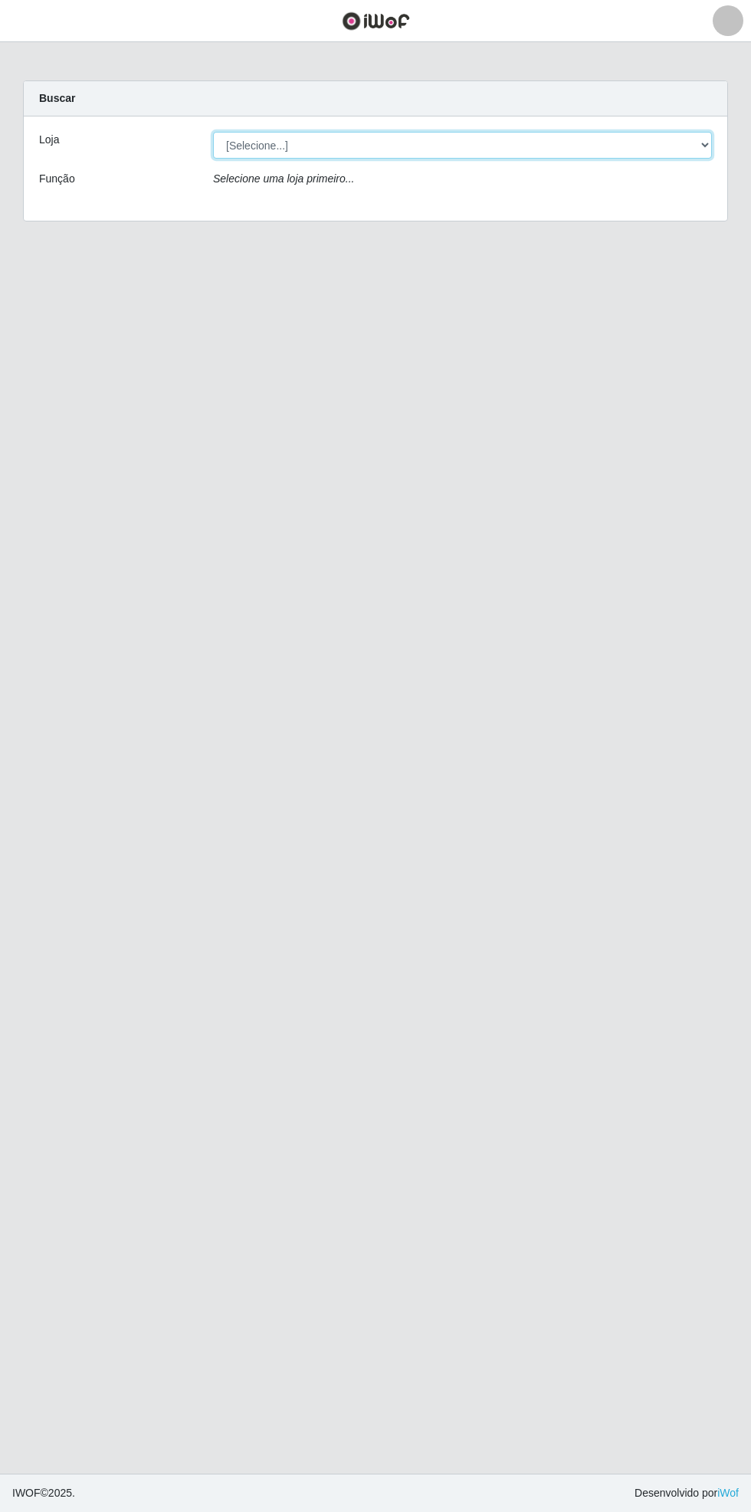
click at [706, 149] on select "[Selecione...] Bemais Supermercados - [GEOGRAPHIC_DATA]" at bounding box center [462, 145] width 499 height 27
select select "250"
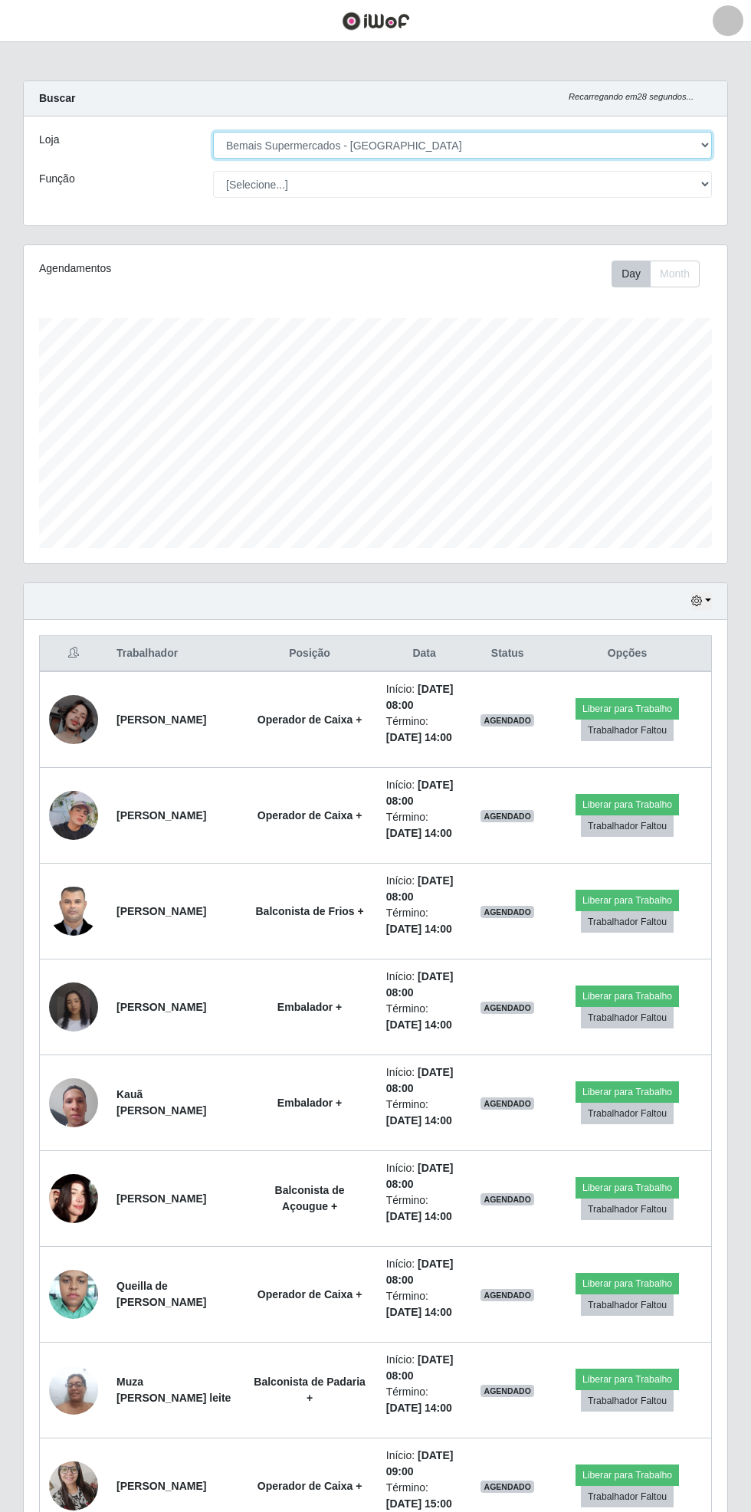
scroll to position [317, 704]
click at [27, 28] on span "button" at bounding box center [19, 21] width 20 height 18
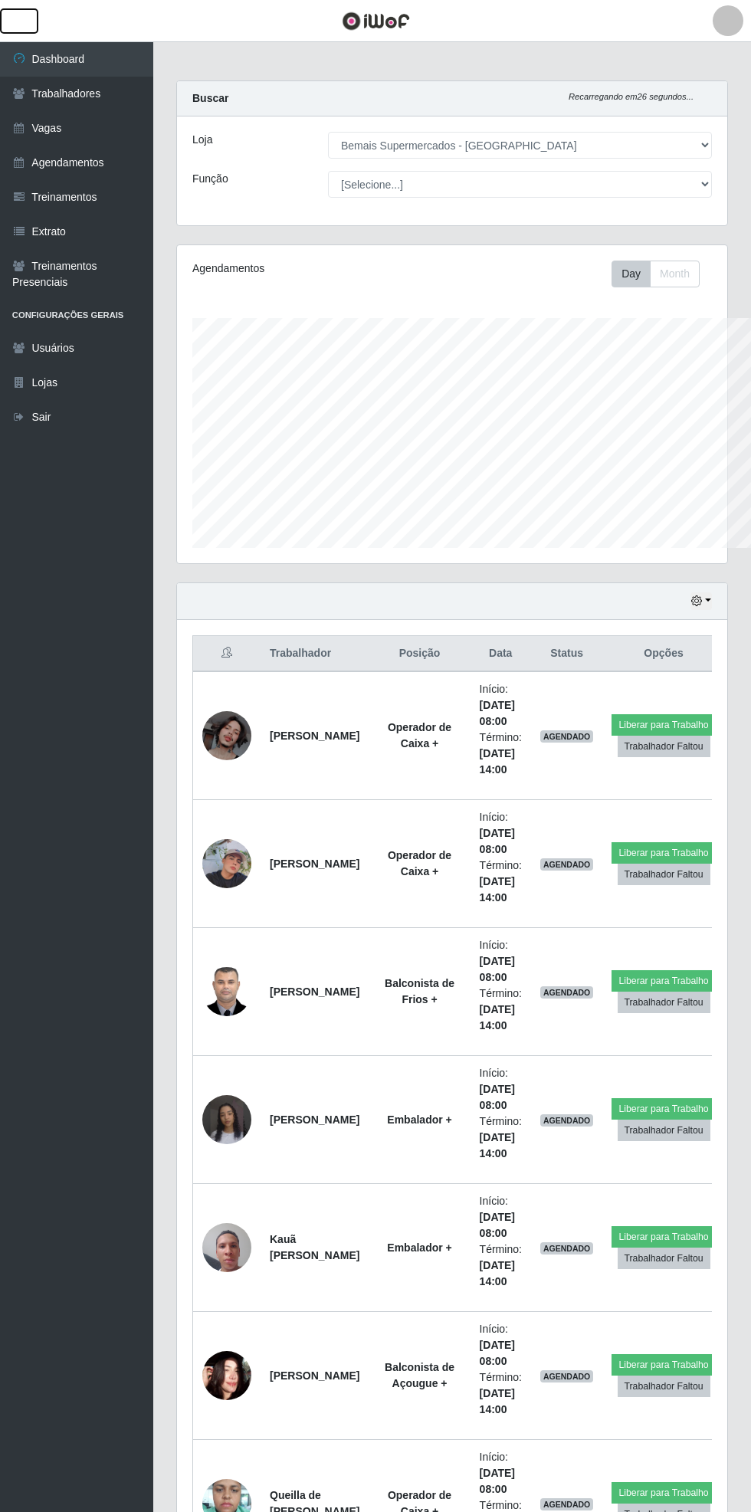
scroll to position [766200, 765967]
click at [80, 1010] on ul "Dashboard Trabalhadores Vagas Agendamentos Treinamentos Extrato Treinamentos Pr…" at bounding box center [76, 777] width 153 height 1470
click at [69, 45] on link "Dashboard" at bounding box center [76, 59] width 153 height 34
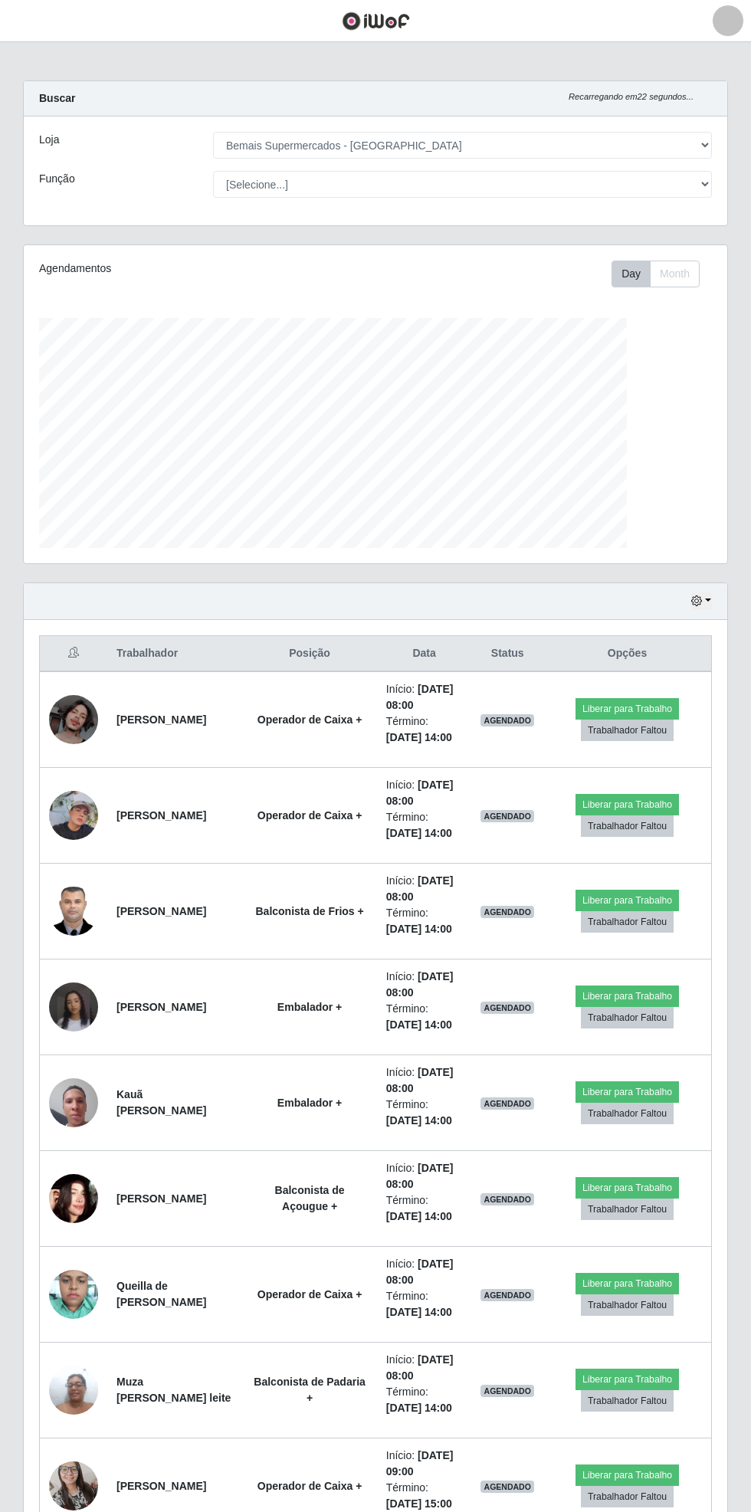
scroll to position [317, 704]
click at [21, 23] on span "button" at bounding box center [19, 21] width 20 height 18
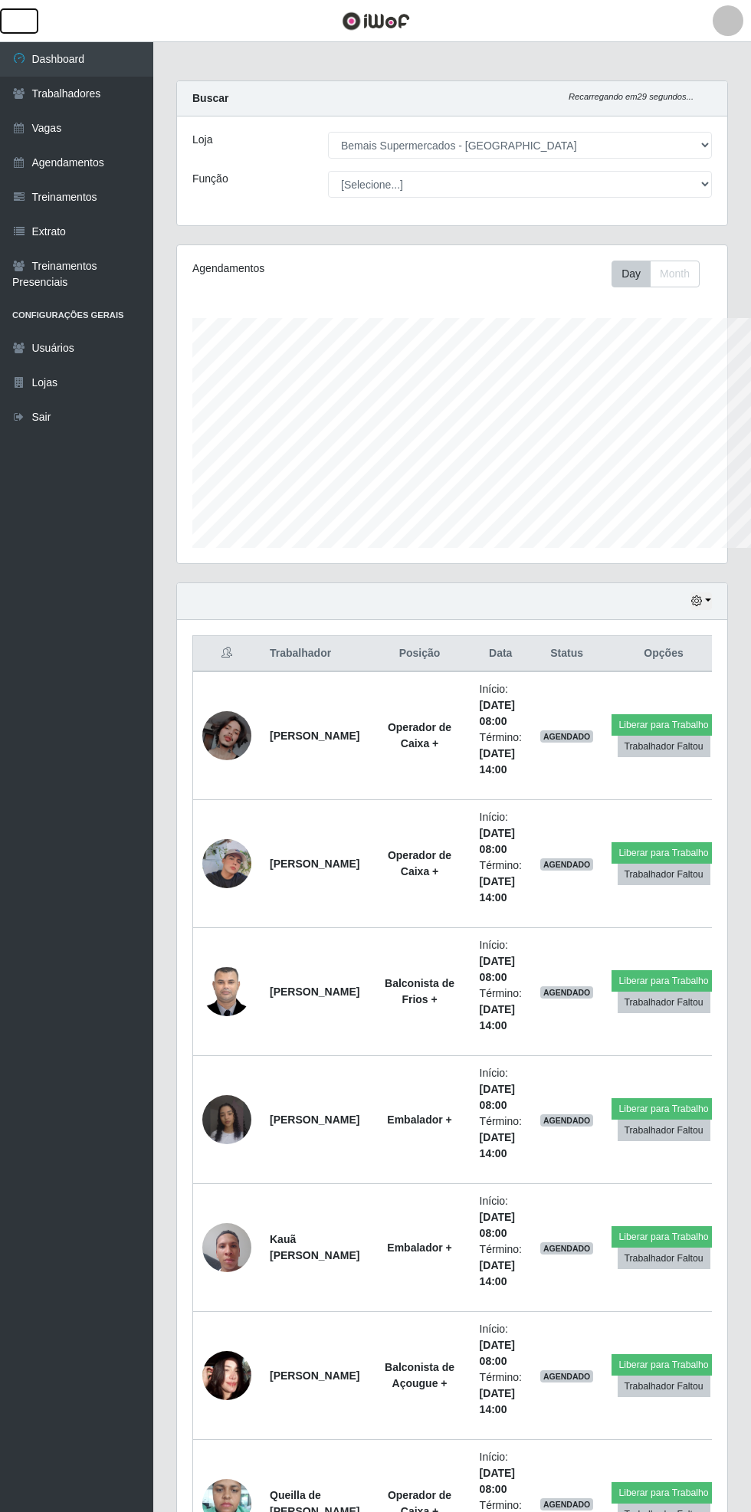
scroll to position [766200, 765967]
click at [72, 126] on link "Vagas" at bounding box center [76, 128] width 153 height 34
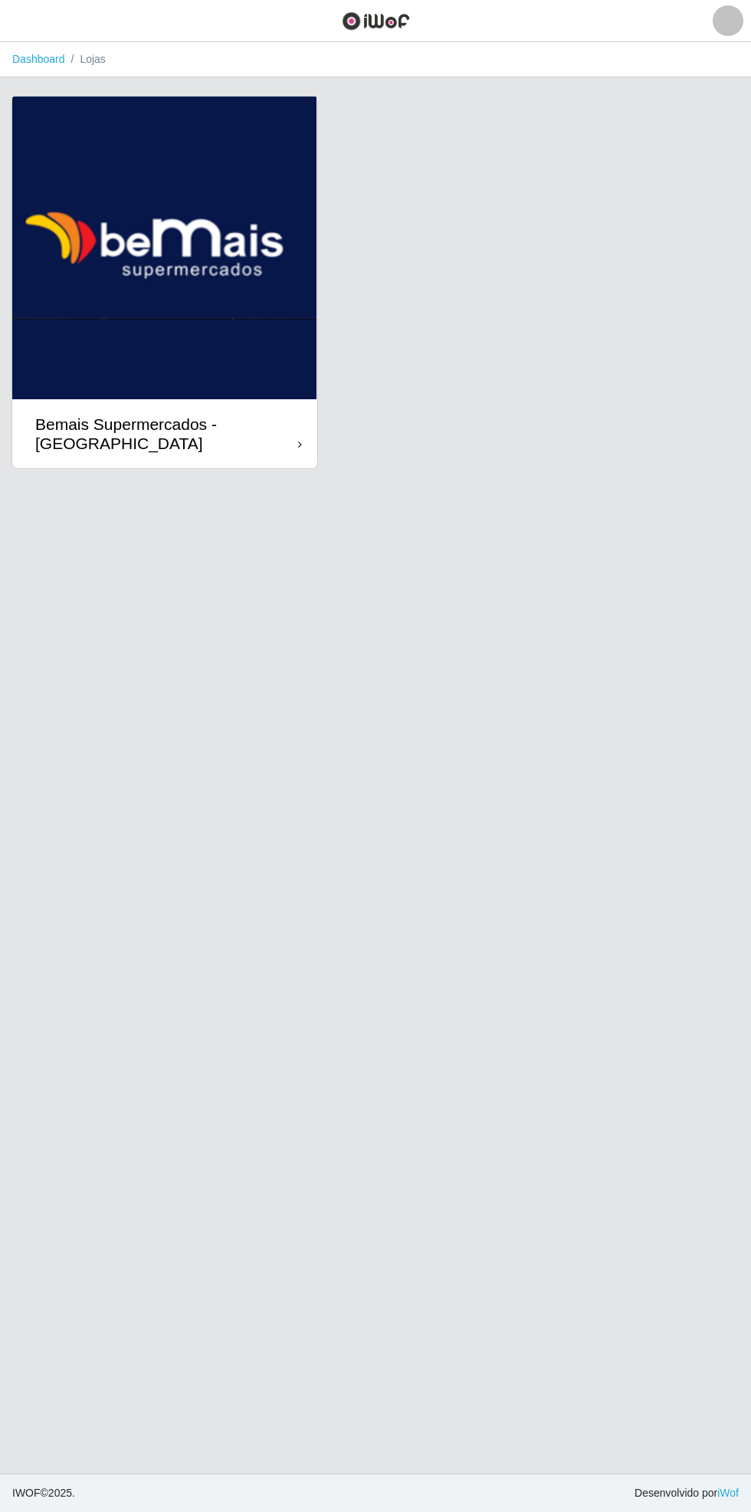
click at [300, 445] on icon at bounding box center [300, 444] width 4 height 11
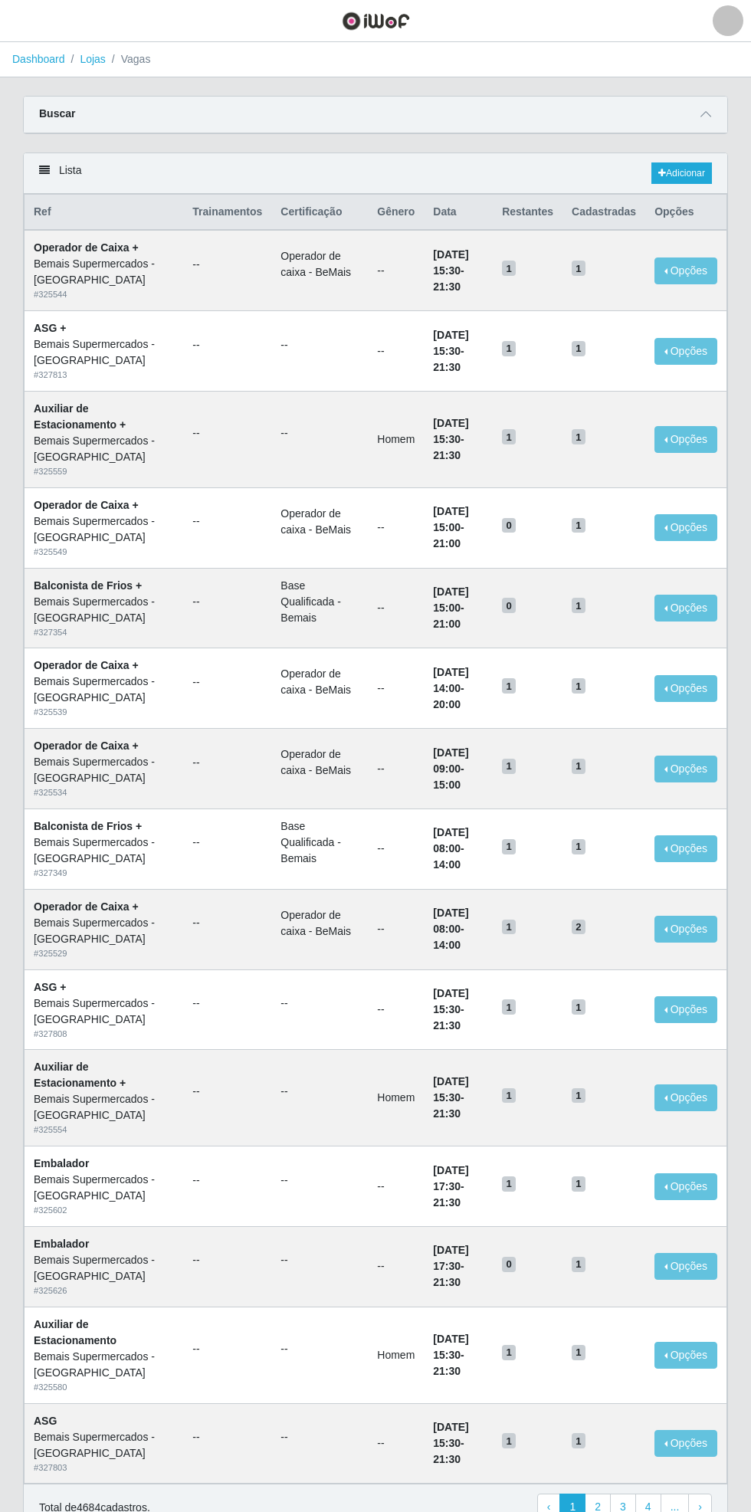
click at [730, 123] on div "Carregando... Buscar Início em Término em Função [Selecione...] ASG ASG + ASG +…" at bounding box center [375, 124] width 728 height 57
click at [706, 113] on icon at bounding box center [706, 114] width 11 height 11
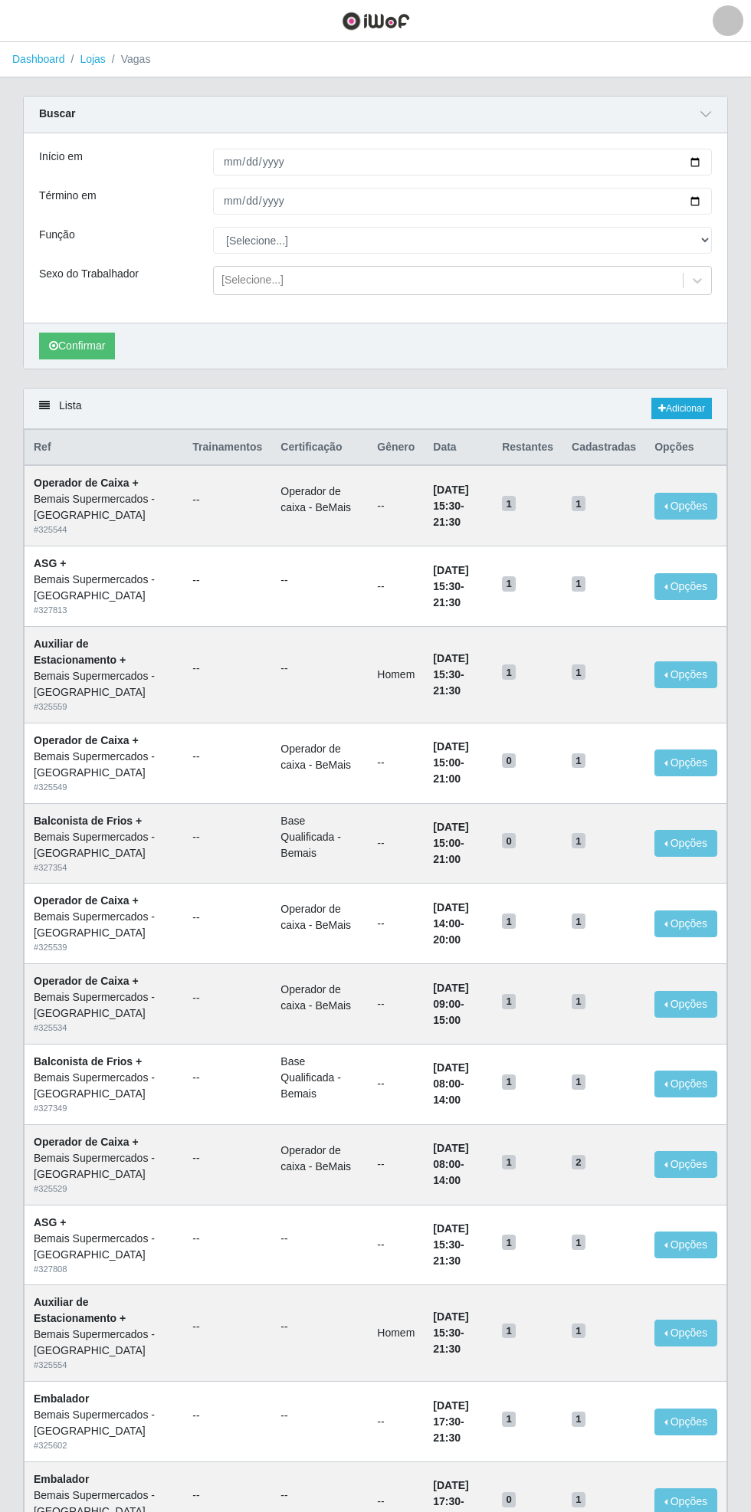
click at [728, 155] on div "Carregando... Buscar Início em Término em Função [Selecione...] ASG ASG + ASG +…" at bounding box center [375, 242] width 728 height 292
click at [710, 163] on input "Início em" at bounding box center [462, 162] width 499 height 27
type input "[DATE]"
click at [732, 192] on div "Carregando... Buscar Início em [DATE] Término em Função [Selecione...] ASG ASG …" at bounding box center [375, 242] width 728 height 292
click at [710, 200] on input "Término em" at bounding box center [462, 201] width 499 height 27
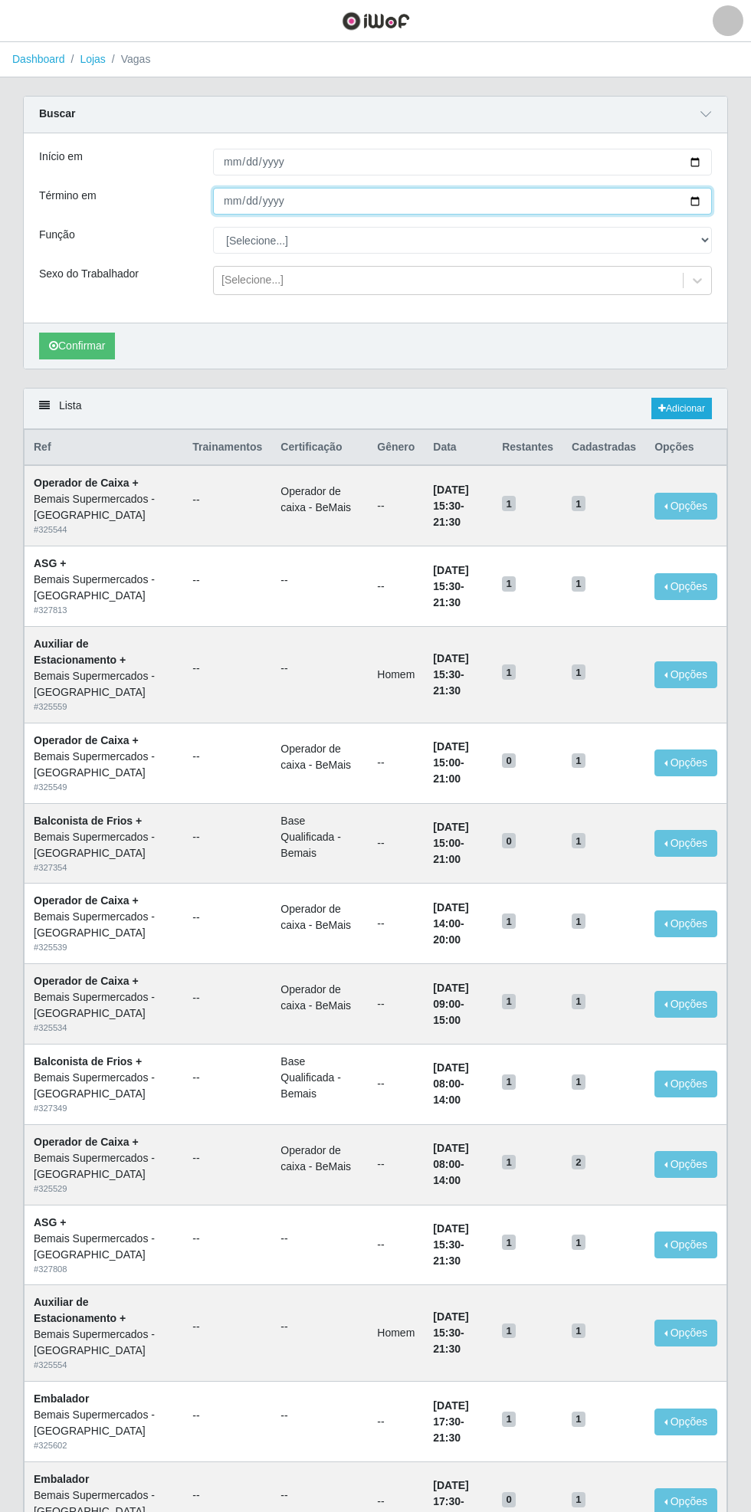
type input "[DATE]"
click at [701, 227] on select "[Selecione...] ASG ASG + ASG ++ Auxiliar de Estacionamento Auxiliar de Estacion…" at bounding box center [462, 240] width 499 height 27
select select "4"
click at [86, 339] on button "Confirmar" at bounding box center [77, 346] width 76 height 27
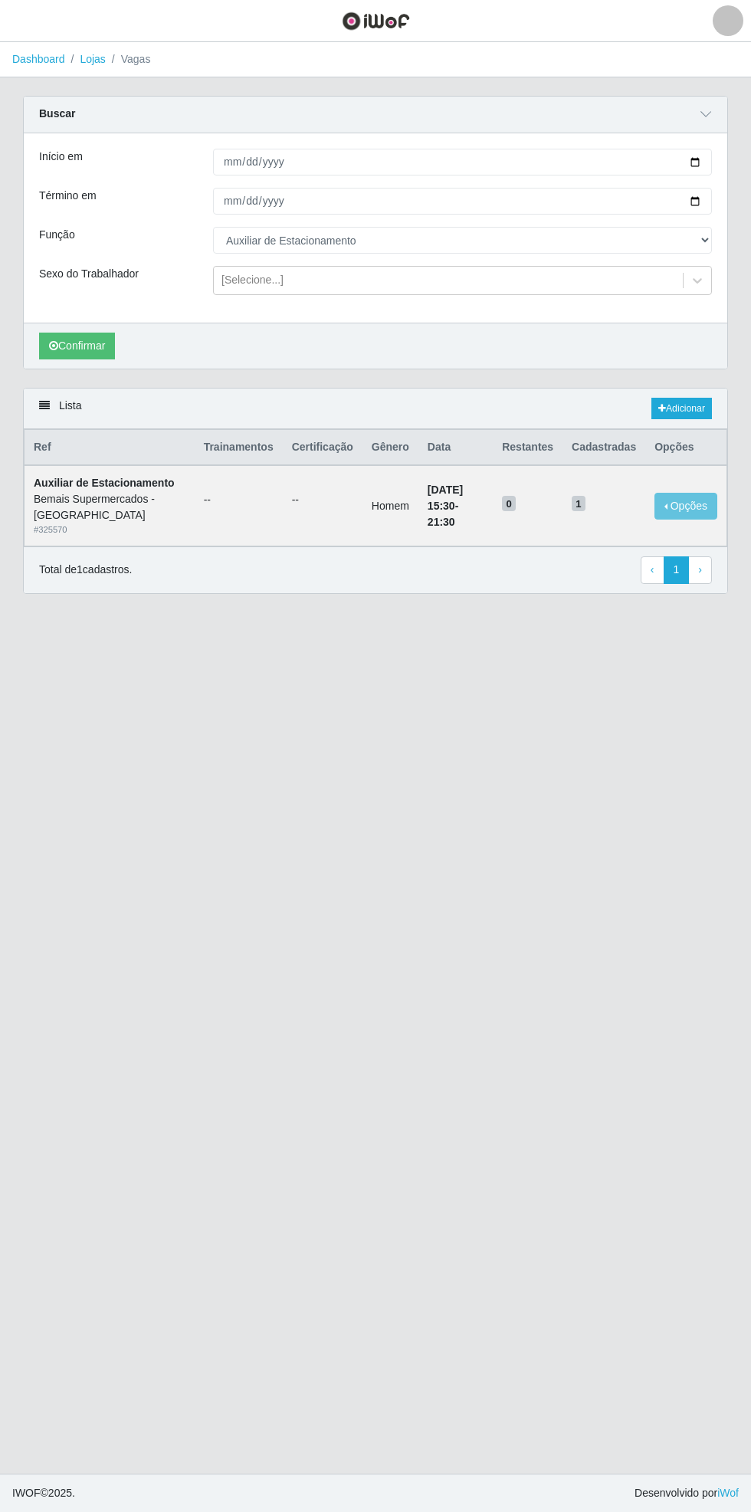
click at [730, 154] on div "Carregando... Buscar Início em [DATE] Término em [DATE] Função [Selecione...] A…" at bounding box center [375, 242] width 728 height 292
click at [730, 151] on div "Carregando... Buscar Início em [DATE] Término em [DATE] Função [Selecione...] A…" at bounding box center [375, 242] width 728 height 292
click at [707, 158] on input "[DATE]" at bounding box center [462, 162] width 499 height 27
type input "[DATE]"
click at [707, 200] on input "[DATE]" at bounding box center [462, 201] width 499 height 27
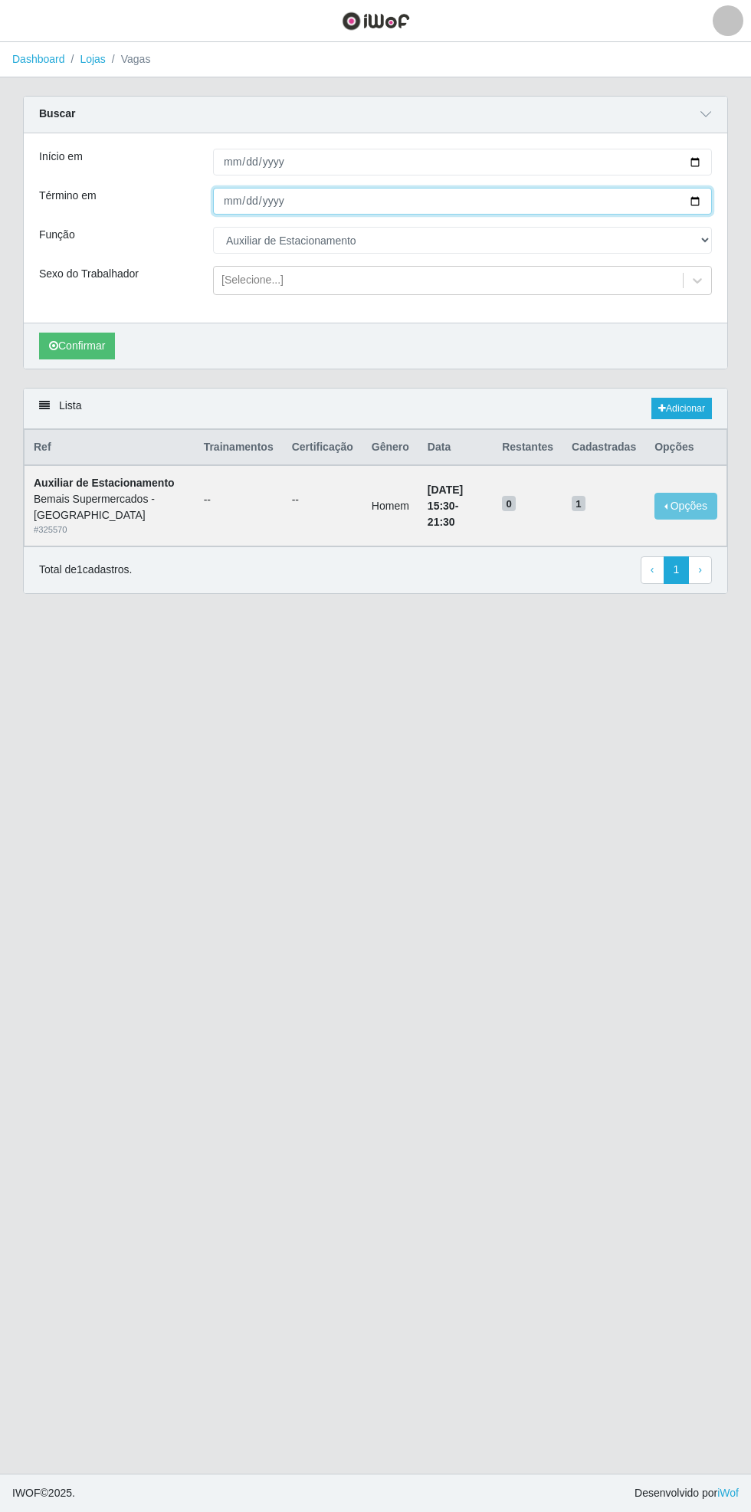
type input "[DATE]"
click at [84, 344] on button "Confirmar" at bounding box center [77, 346] width 76 height 27
click at [30, 17] on button "button" at bounding box center [19, 20] width 38 height 25
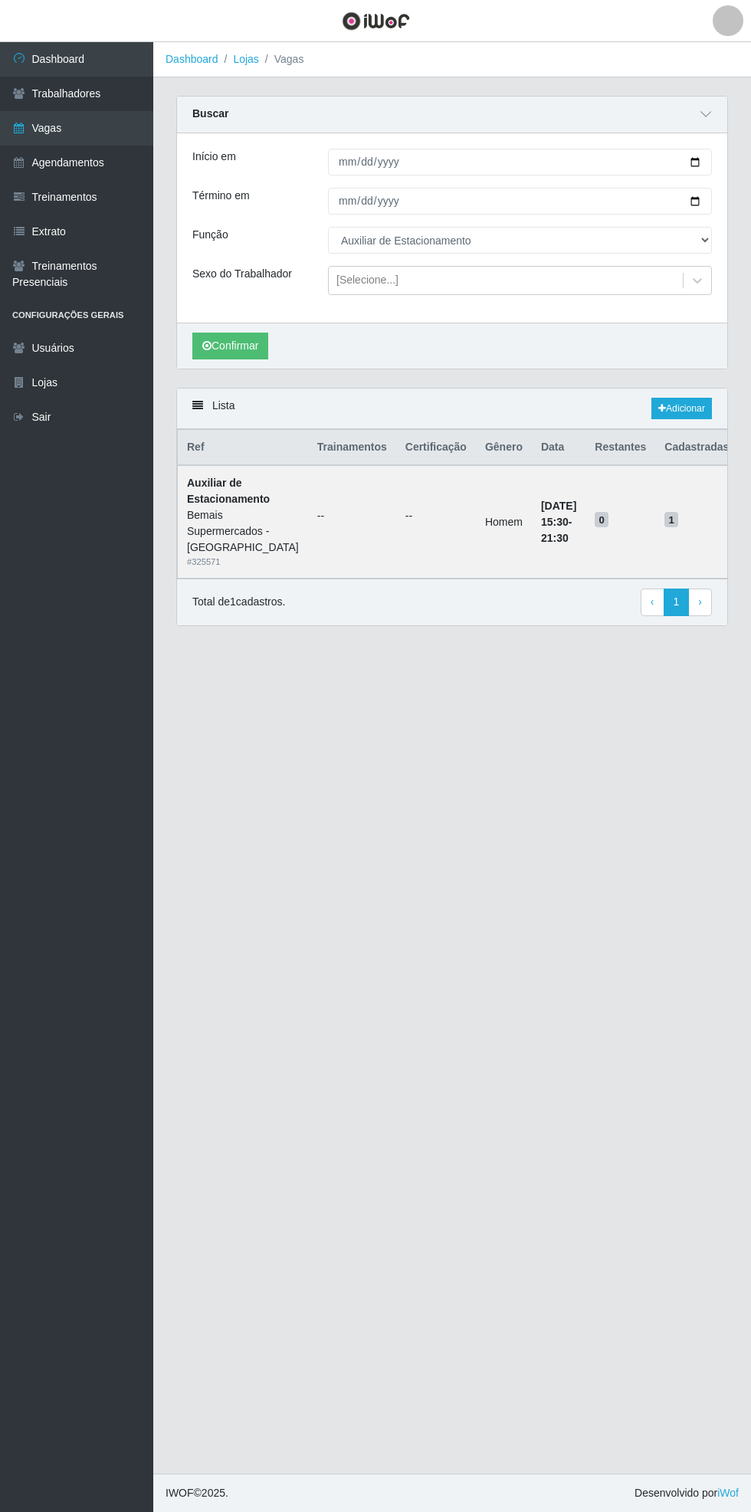
click at [97, 166] on link "Agendamentos" at bounding box center [76, 163] width 153 height 34
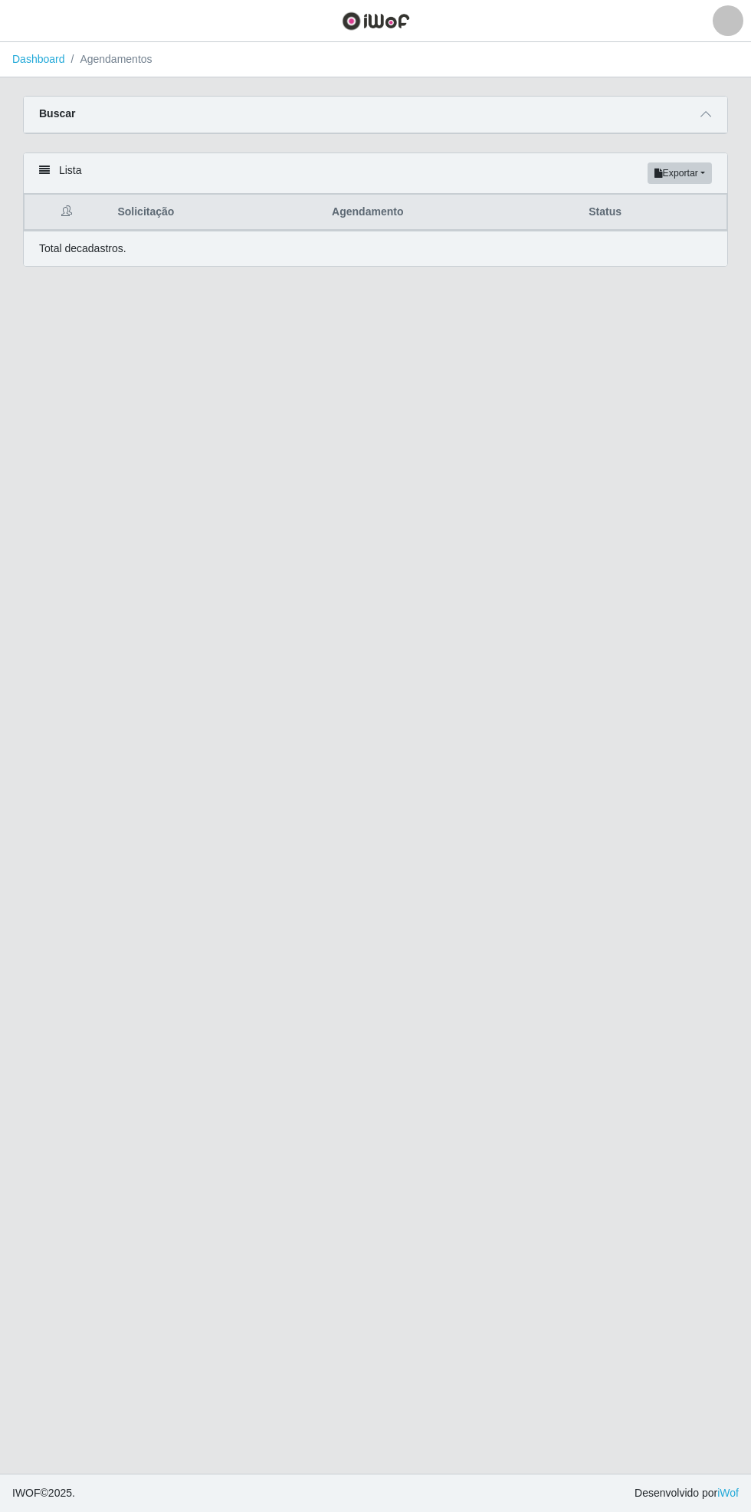
click at [709, 110] on icon at bounding box center [706, 114] width 11 height 11
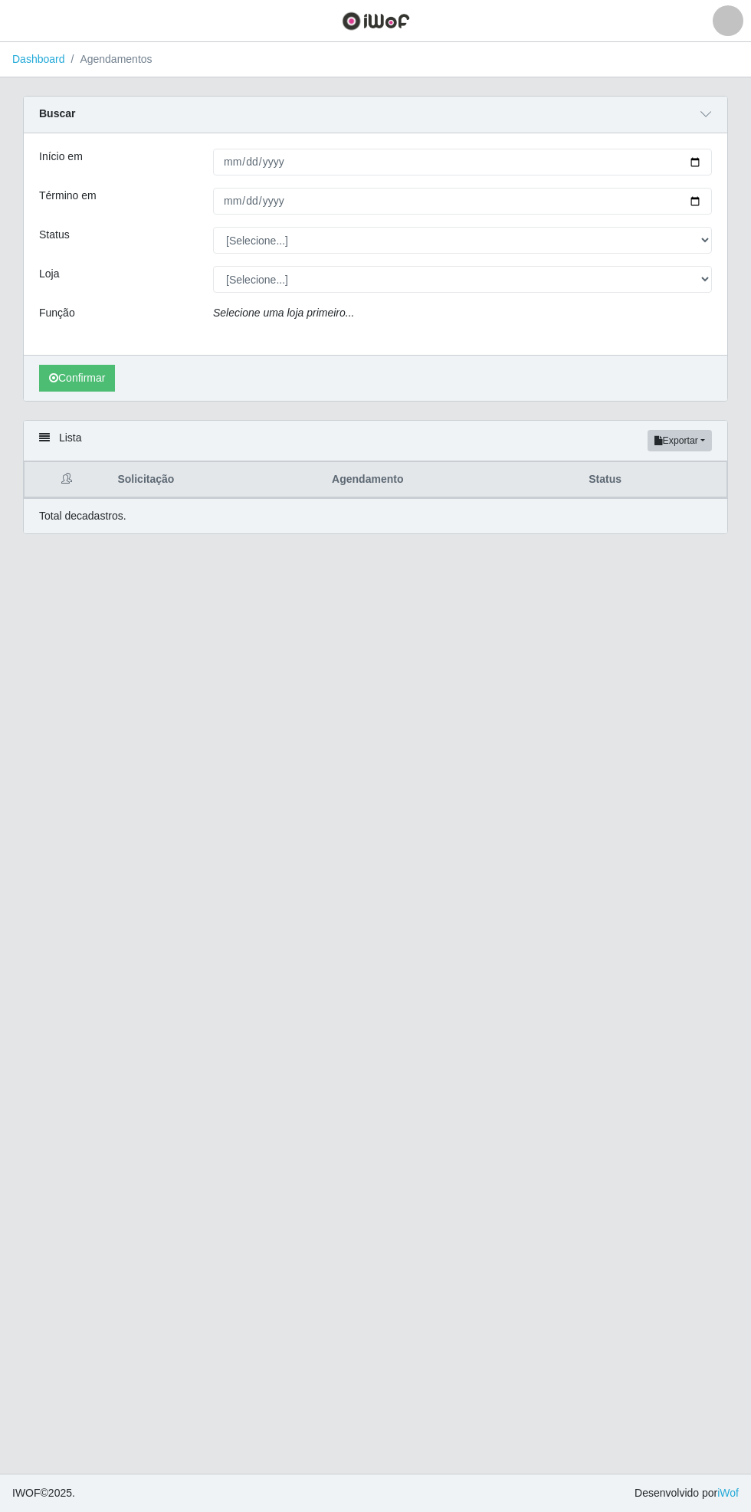
click at [731, 153] on div "Carregando... Buscar Início em [GEOGRAPHIC_DATA] em Status [Selecione...] AGEND…" at bounding box center [375, 258] width 728 height 324
click at [710, 156] on input "Início em" at bounding box center [462, 162] width 499 height 27
type input "[DATE]"
click at [707, 200] on input "Término em" at bounding box center [462, 201] width 499 height 27
type input "[DATE]"
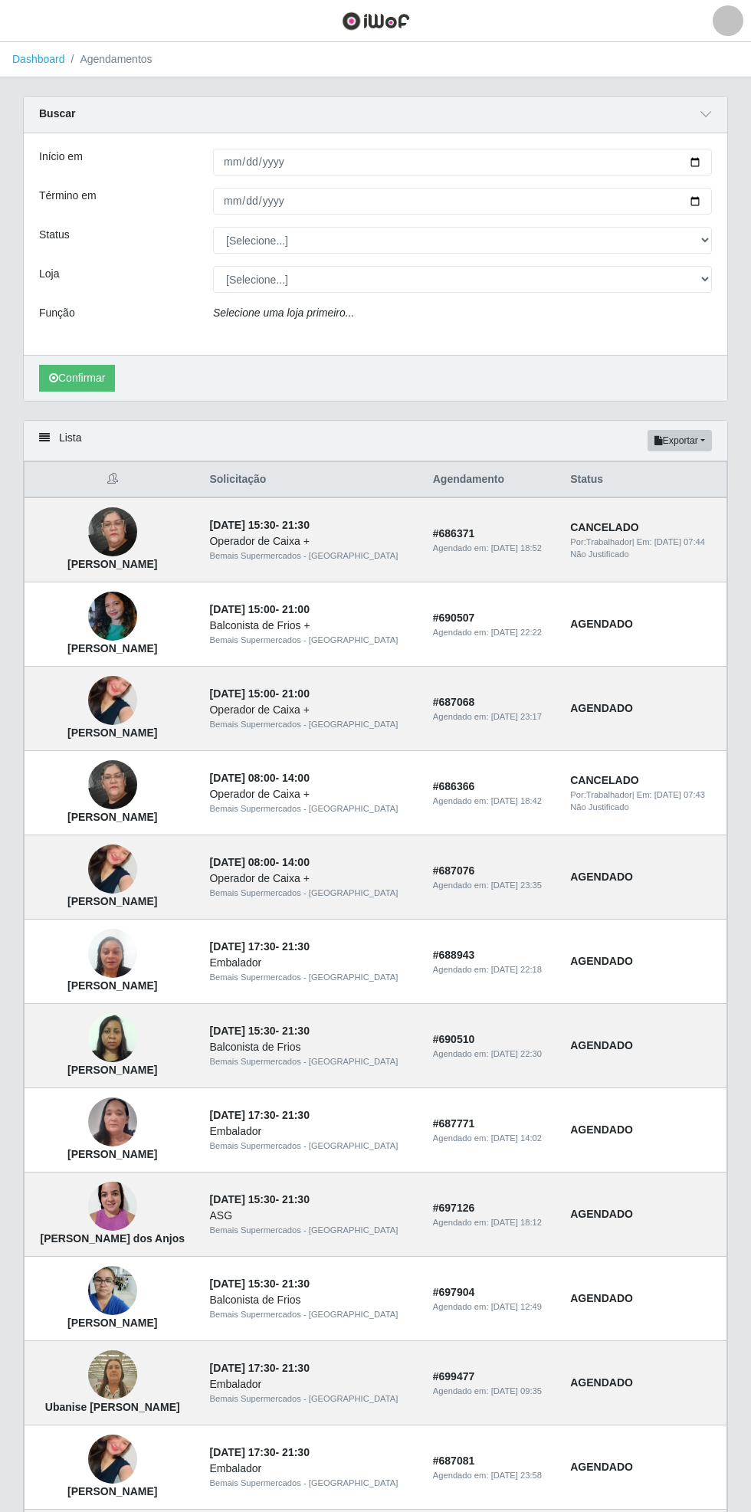
click at [737, 228] on div "Carregando... Buscar Início em [DATE] Término em [DATE] Status [Selecione...] A…" at bounding box center [375, 258] width 728 height 324
click at [711, 280] on select "[Selecione...] Bemais Supermercados - [GEOGRAPHIC_DATA]" at bounding box center [462, 279] width 499 height 27
select select "250"
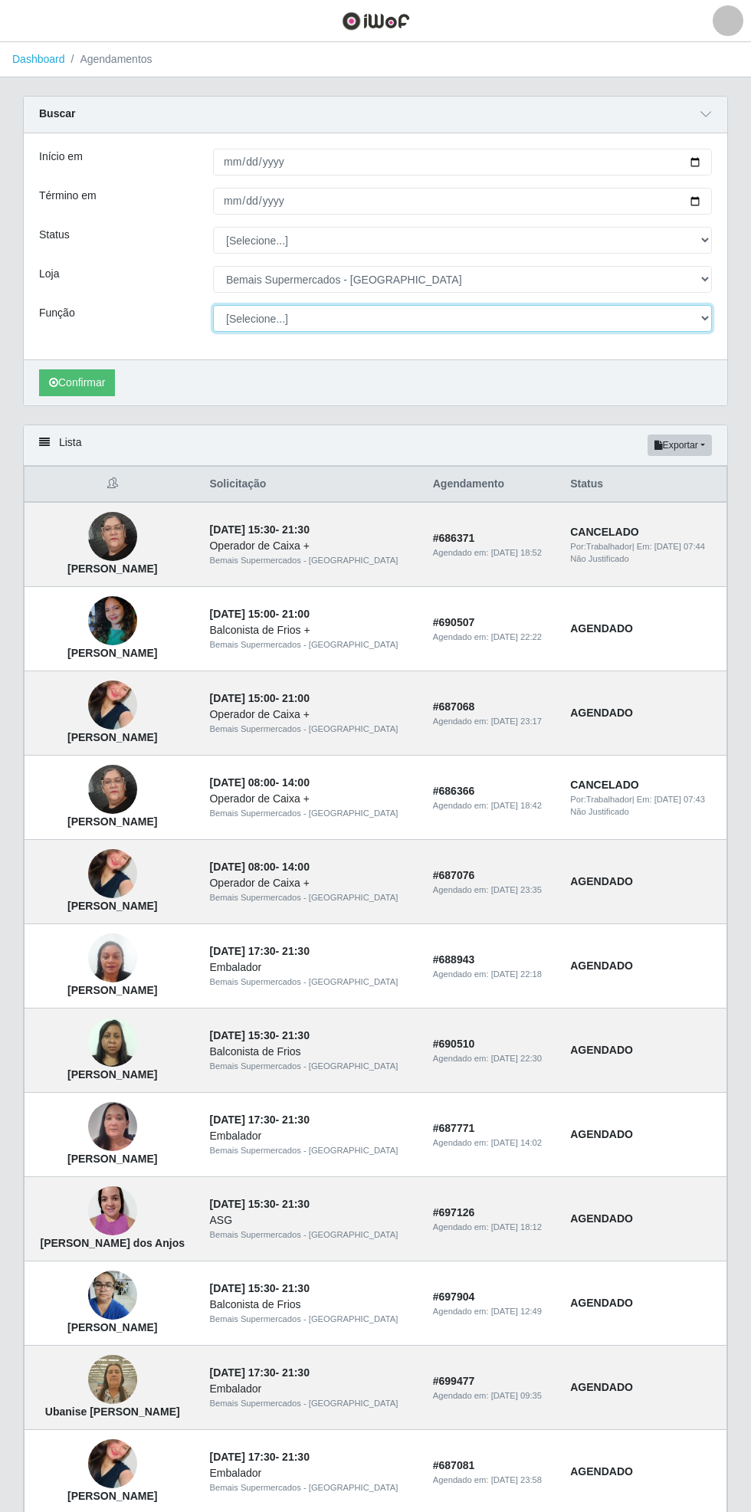
click at [704, 320] on select "[Selecione...] ASG ASG + ASG ++ Auxiliar de Estacionamento Auxiliar de Estacion…" at bounding box center [462, 318] width 499 height 27
select select "4"
click at [87, 386] on button "Confirmar" at bounding box center [77, 382] width 76 height 27
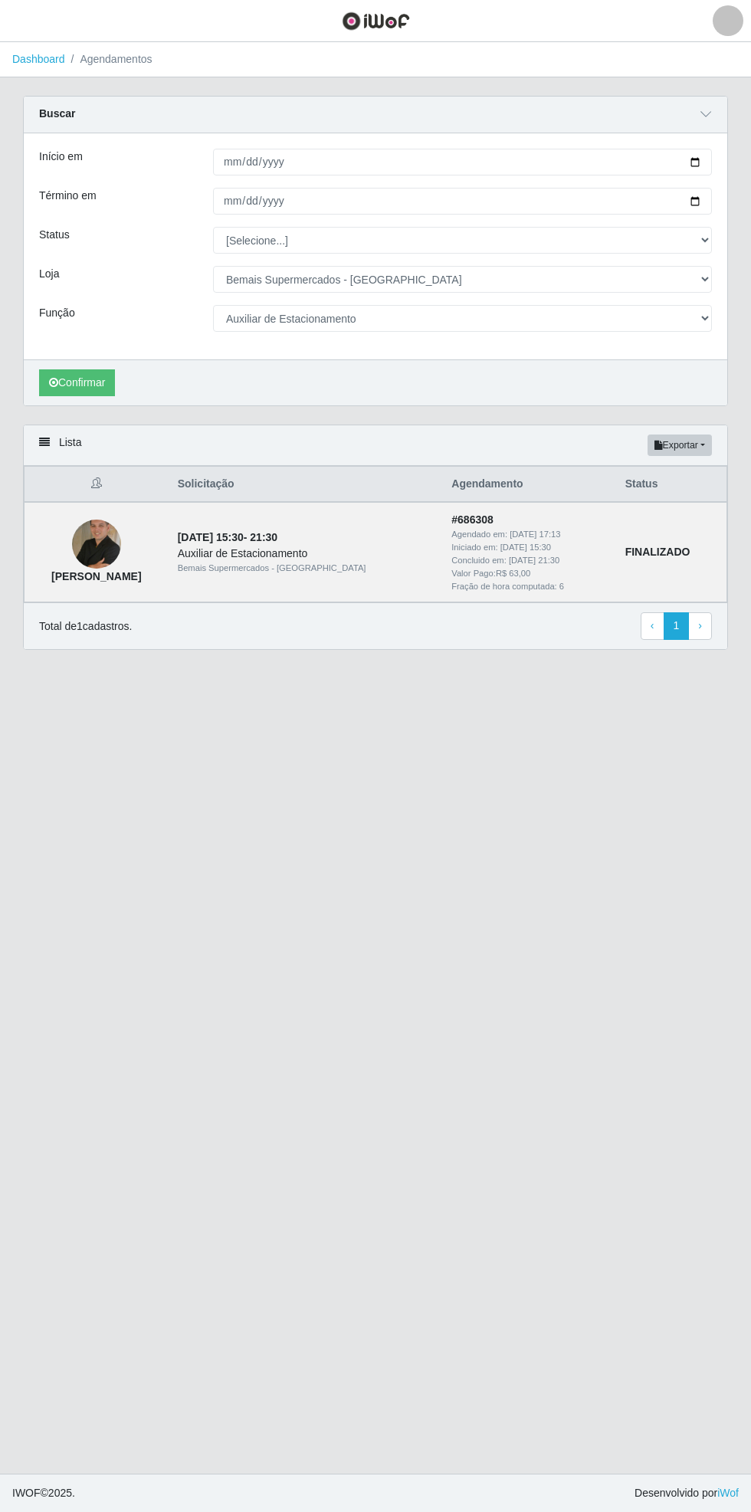
click at [58, 689] on main "Dashboard Agendamentos Carregando... Buscar Início em [DATE] Término em [DATE] …" at bounding box center [375, 758] width 751 height 1432
click at [740, 20] on div at bounding box center [728, 20] width 31 height 31
click at [679, 48] on button "Perfil" at bounding box center [694, 54] width 138 height 32
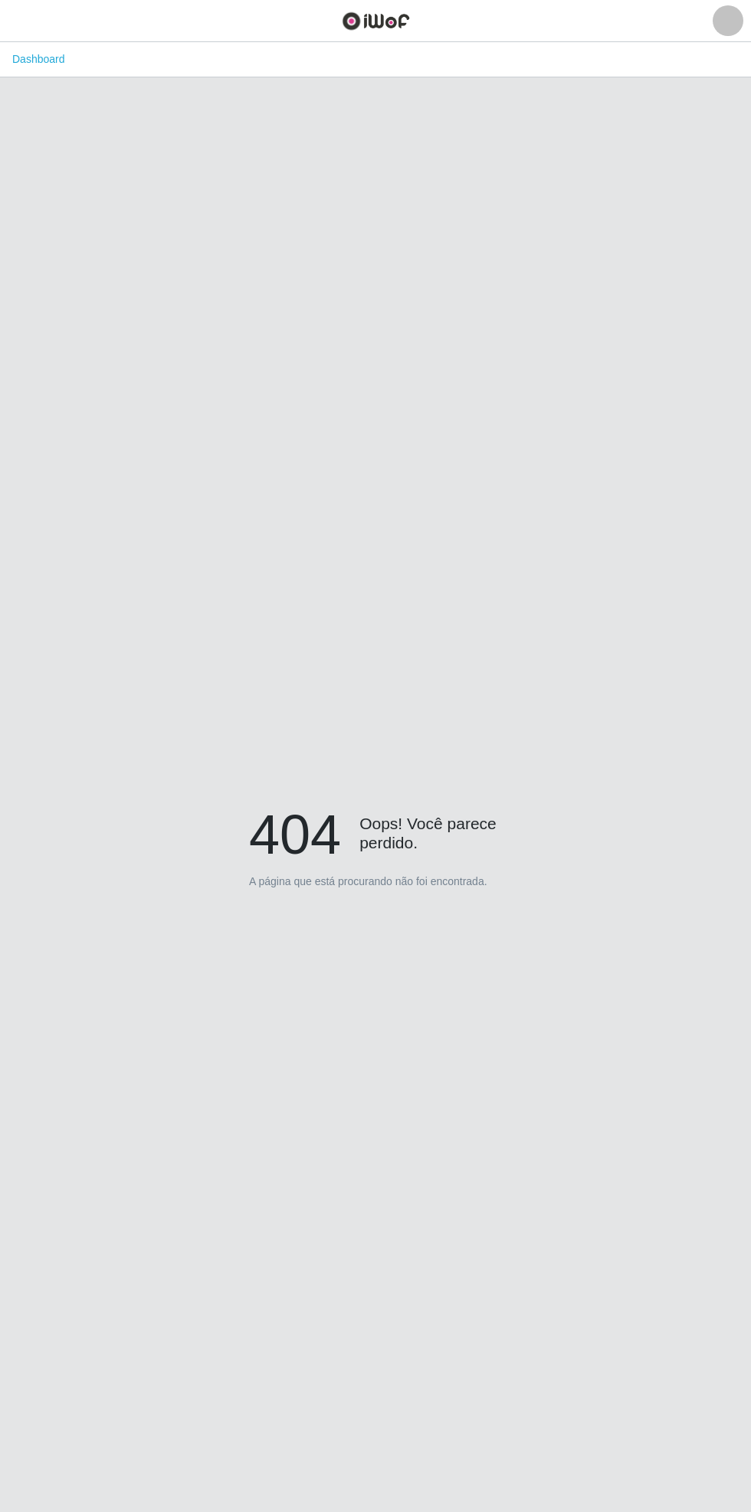
click at [736, 23] on div at bounding box center [728, 20] width 31 height 31
click at [701, 84] on button "Alterar Senha" at bounding box center [694, 87] width 138 height 32
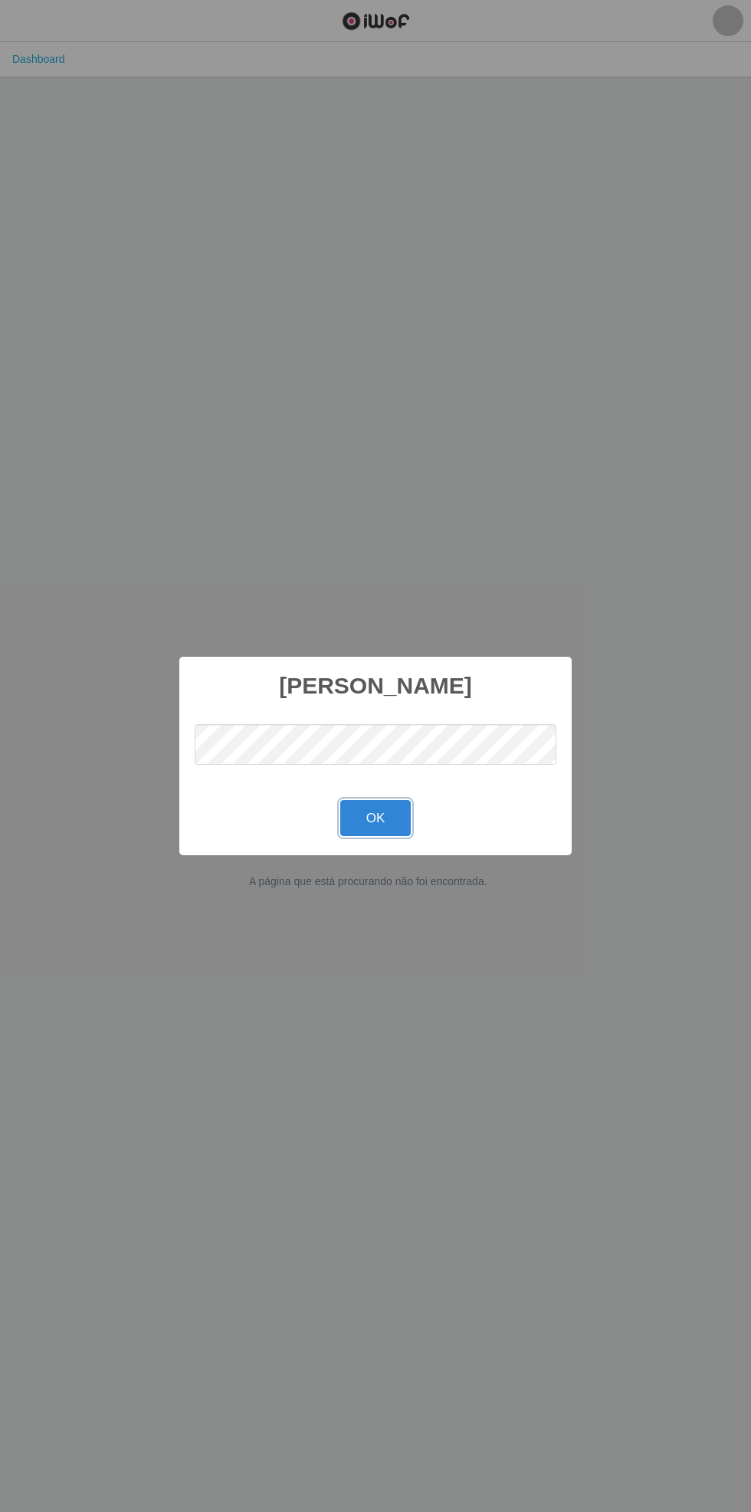
click at [382, 813] on button "OK" at bounding box center [375, 818] width 71 height 36
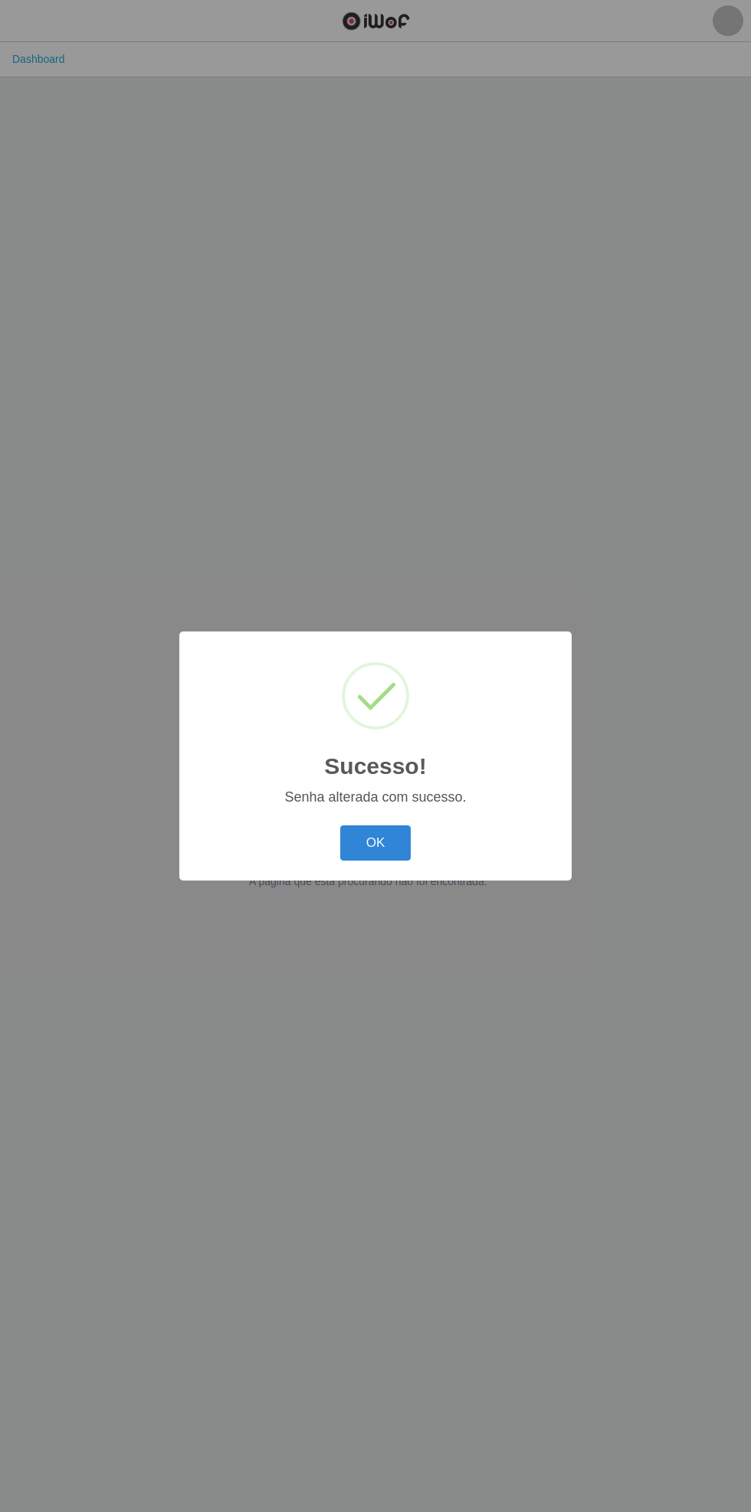
click at [392, 842] on button "OK" at bounding box center [375, 844] width 71 height 36
